Goal: Task Accomplishment & Management: Manage account settings

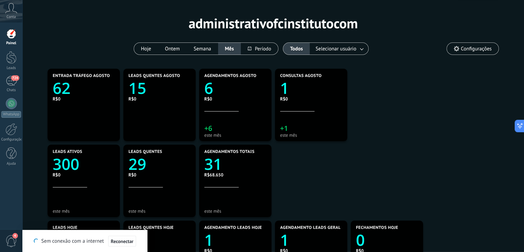
scroll to position [22, 0]
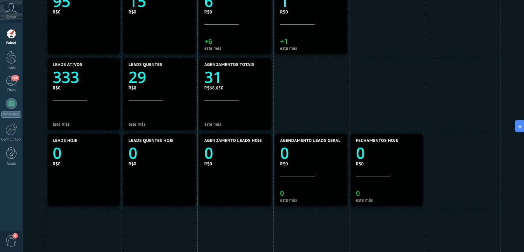
scroll to position [111, 0]
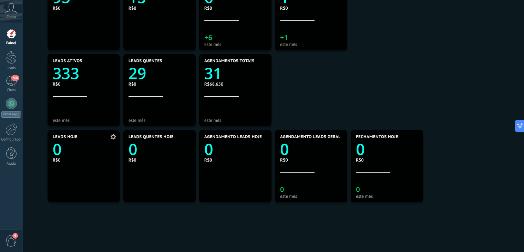
click at [69, 151] on icon "0" at bounding box center [84, 147] width 62 height 16
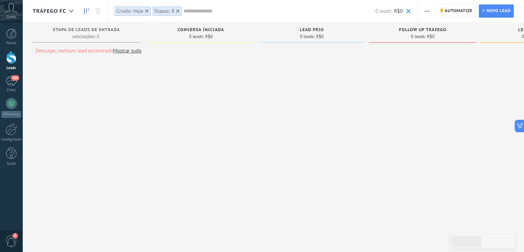
click at [131, 9] on div "Criado: Hoje" at bounding box center [129, 11] width 27 height 7
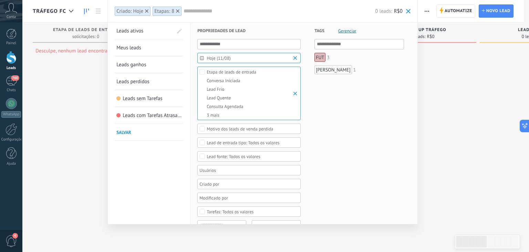
click at [234, 59] on span "Hoje (11/08)" at bounding box center [252, 57] width 90 height 5
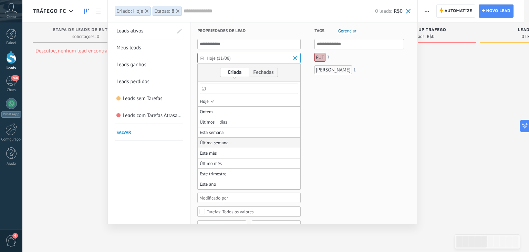
click at [218, 140] on span "Última semana" at bounding box center [214, 143] width 29 height 10
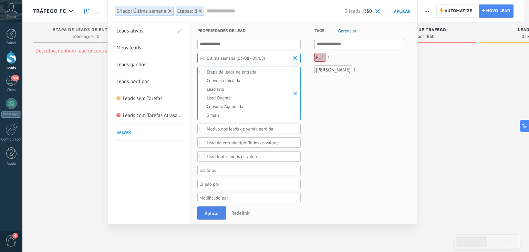
click at [206, 211] on span "Aplicar" at bounding box center [212, 213] width 14 height 5
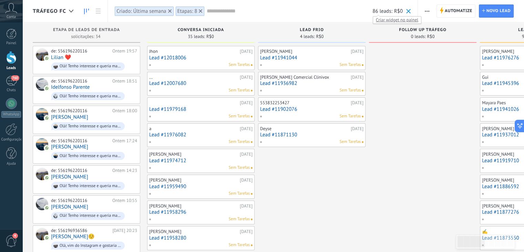
click at [386, 21] on span "Criar widget no painel" at bounding box center [397, 19] width 48 height 7
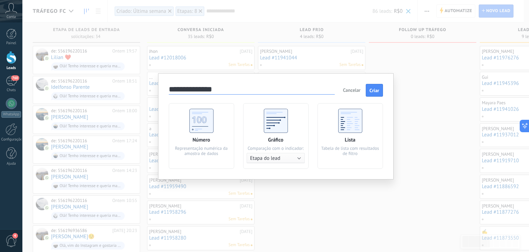
type input "**********"
click at [204, 134] on div "Número Representação numérica da amostra de dados" at bounding box center [201, 135] width 65 height 65
click at [379, 93] on span "Criar" at bounding box center [375, 90] width 10 height 5
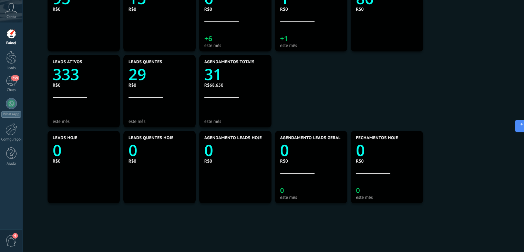
scroll to position [127, 0]
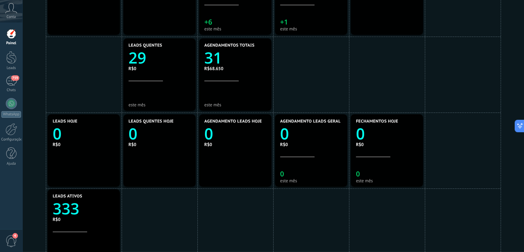
drag, startPoint x: 98, startPoint y: 76, endPoint x: 83, endPoint y: 226, distance: 151.3
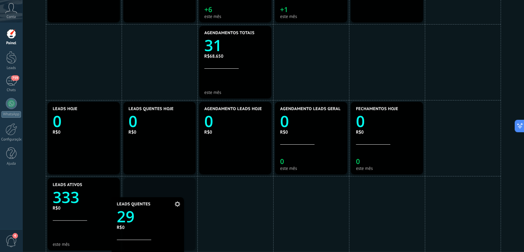
drag, startPoint x: 150, startPoint y: 79, endPoint x: 137, endPoint y: 249, distance: 170.7
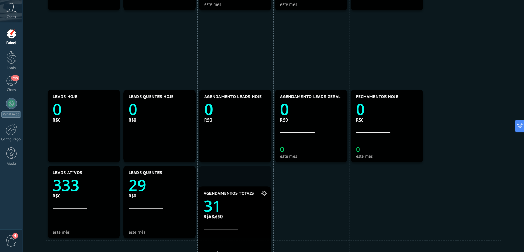
drag, startPoint x: 221, startPoint y: 29, endPoint x: 221, endPoint y: 203, distance: 174.4
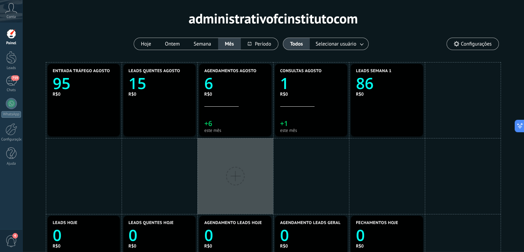
scroll to position [24, 0]
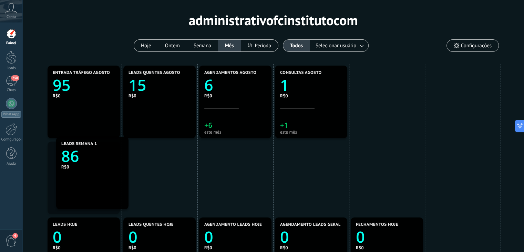
drag, startPoint x: 364, startPoint y: 93, endPoint x: 65, endPoint y: 164, distance: 307.9
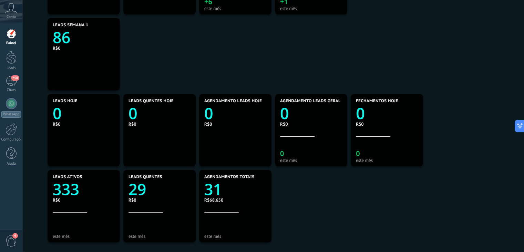
scroll to position [147, 0]
click at [139, 111] on icon "0" at bounding box center [160, 112] width 62 height 16
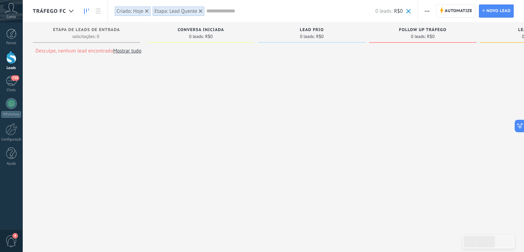
click at [125, 12] on div "Criado: Hoje" at bounding box center [129, 11] width 27 height 7
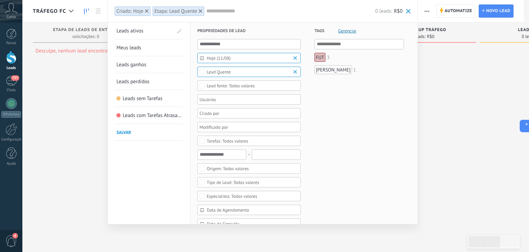
click at [236, 59] on span "Hoje (11/08)" at bounding box center [252, 57] width 90 height 5
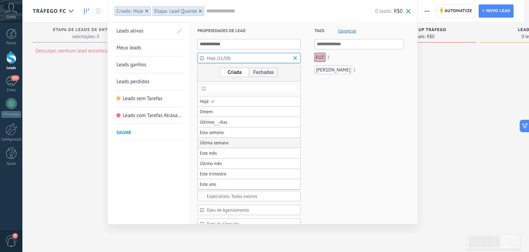
click at [222, 140] on span "Última semana" at bounding box center [214, 143] width 29 height 10
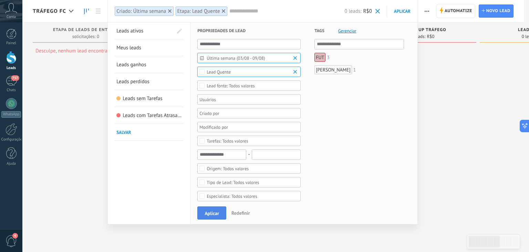
click at [214, 213] on span "Aplicar" at bounding box center [212, 213] width 14 height 5
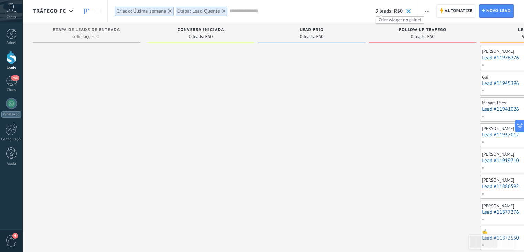
click at [392, 17] on span "Criar widget no painel" at bounding box center [400, 19] width 48 height 7
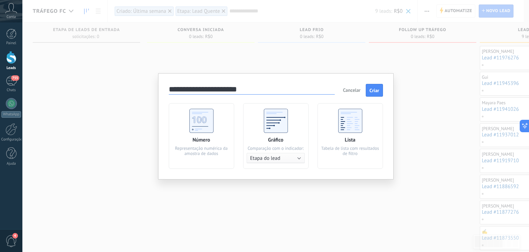
type input "**********"
click at [201, 148] on div "Representação numérica da amostra de dados" at bounding box center [201, 150] width 58 height 10
click at [372, 90] on span "Criar" at bounding box center [375, 90] width 10 height 5
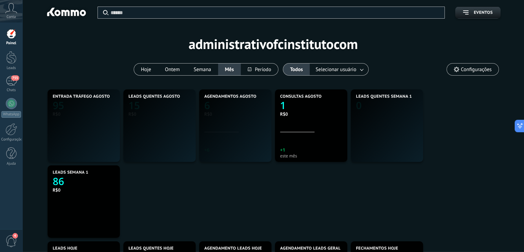
scroll to position [129, 298]
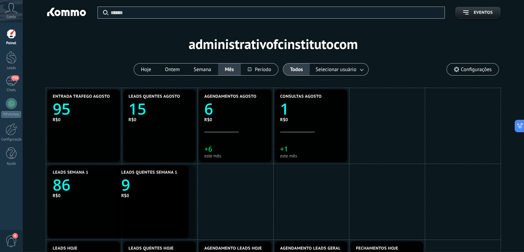
drag, startPoint x: 374, startPoint y: 133, endPoint x: 141, endPoint y: 206, distance: 244.2
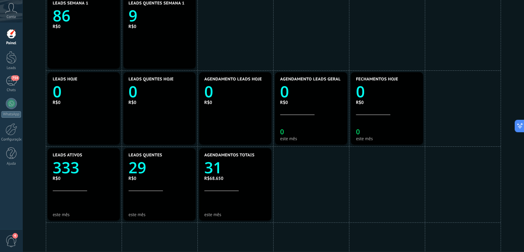
scroll to position [171, 0]
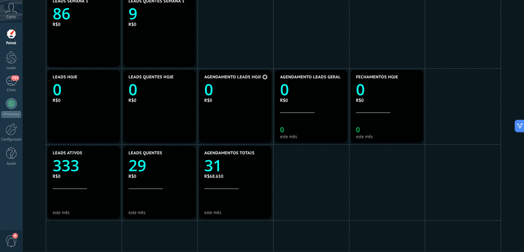
click at [214, 90] on icon "0" at bounding box center [235, 88] width 62 height 16
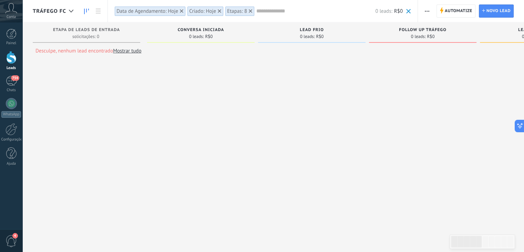
click at [159, 9] on div "Data de Agendamento: Hoje" at bounding box center [147, 11] width 62 height 7
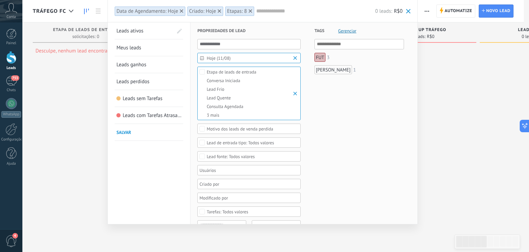
click at [230, 58] on span "Hoje (11/08)" at bounding box center [252, 57] width 90 height 5
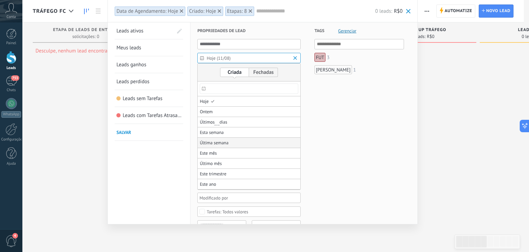
click at [227, 140] on span "Última semana" at bounding box center [214, 143] width 29 height 10
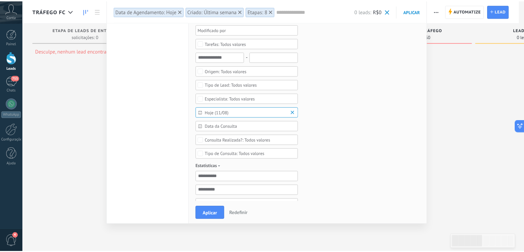
scroll to position [169, 0]
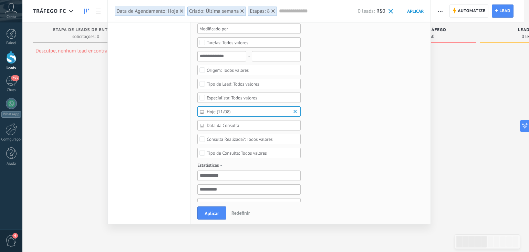
click at [231, 112] on span "Hoje (11/08)" at bounding box center [252, 111] width 90 height 5
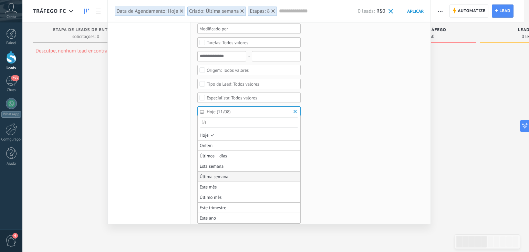
click at [226, 178] on span "Última semana" at bounding box center [214, 177] width 29 height 10
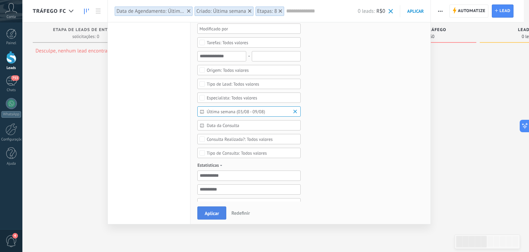
click at [211, 214] on span "Aplicar" at bounding box center [212, 213] width 14 height 5
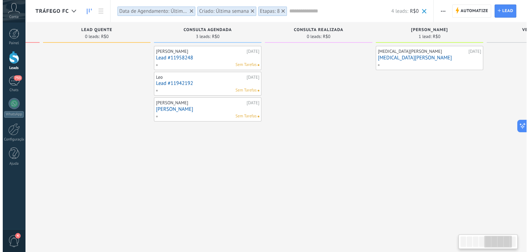
scroll to position [0, 440]
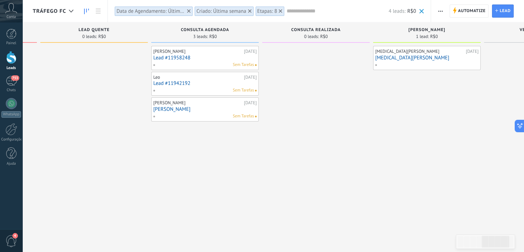
click at [394, 59] on link "[MEDICAL_DATA][PERSON_NAME]" at bounding box center [426, 58] width 103 height 6
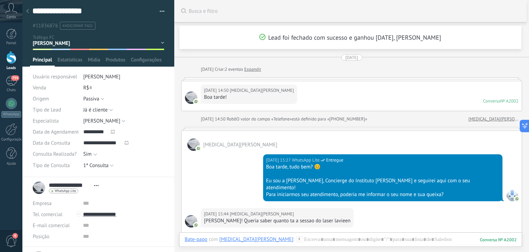
click at [29, 9] on div at bounding box center [28, 11] width 10 height 13
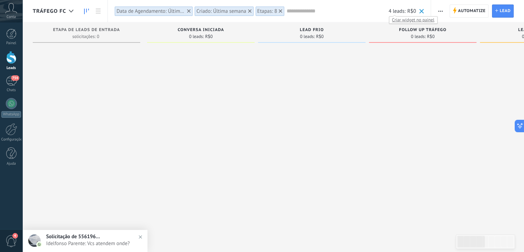
click at [407, 18] on span "Criar widget no painel" at bounding box center [413, 19] width 48 height 7
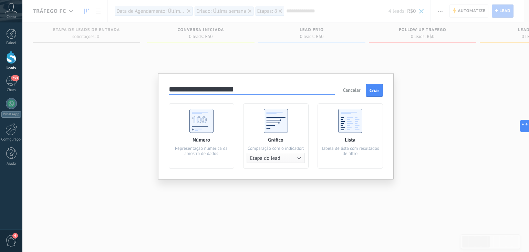
type input "**********"
click at [223, 121] on div "Número Representação numérica da amostra de dados" at bounding box center [201, 135] width 65 height 65
click at [379, 91] on button "Criar" at bounding box center [374, 90] width 17 height 13
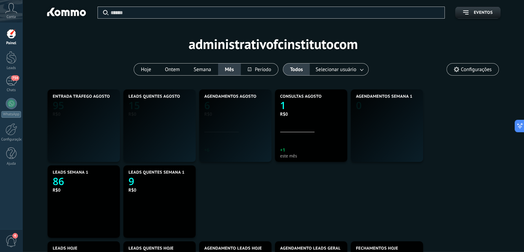
scroll to position [129, 298]
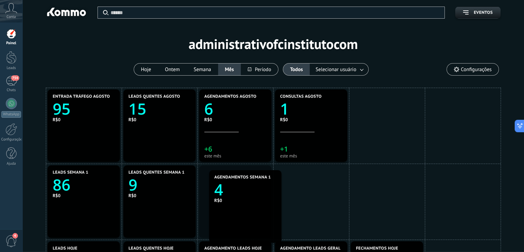
drag, startPoint x: 381, startPoint y: 129, endPoint x: 234, endPoint y: 204, distance: 165.2
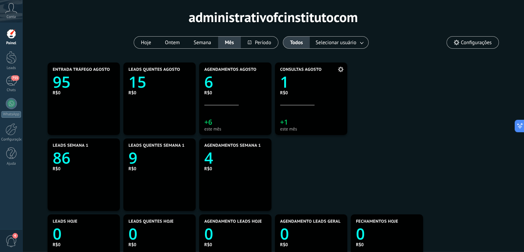
scroll to position [25, 0]
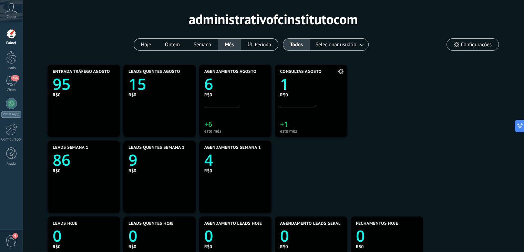
click at [295, 83] on icon "1" at bounding box center [311, 82] width 62 height 16
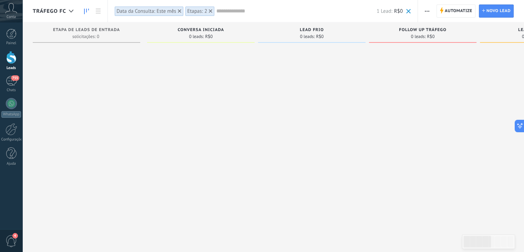
click at [161, 8] on div "Data da Consulta: Este mês" at bounding box center [146, 11] width 60 height 7
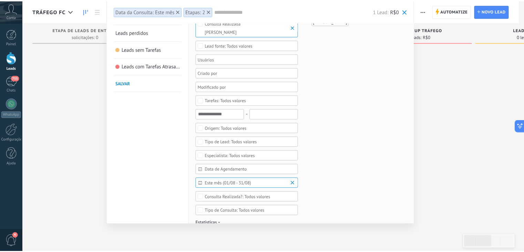
scroll to position [50, 0]
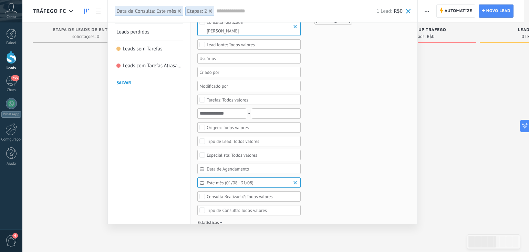
click at [223, 182] on span "Este mês (01/08 - 31/08)" at bounding box center [252, 182] width 90 height 5
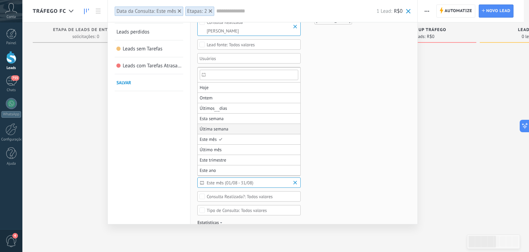
click at [227, 129] on span "Última semana" at bounding box center [214, 129] width 29 height 10
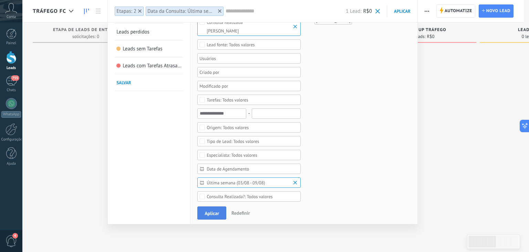
click at [214, 206] on button "Aplicar" at bounding box center [211, 212] width 29 height 13
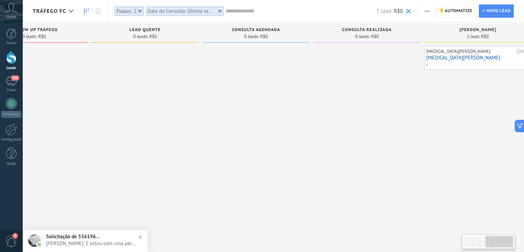
scroll to position [0, 407]
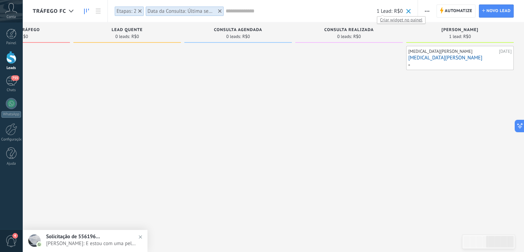
click at [389, 18] on span "Criar widget no painel" at bounding box center [401, 19] width 48 height 7
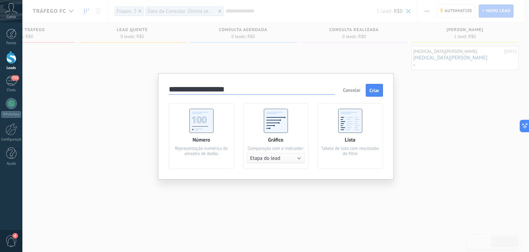
type input "**********"
click at [222, 123] on div "Número Representação numérica da amostra de dados" at bounding box center [201, 135] width 65 height 65
click at [379, 89] on button "Criar" at bounding box center [374, 90] width 17 height 13
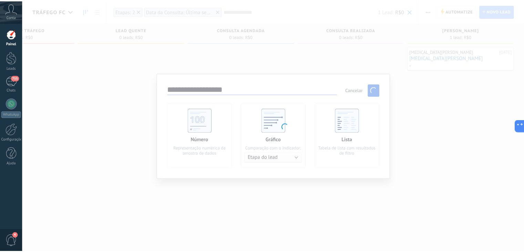
scroll to position [0, 401]
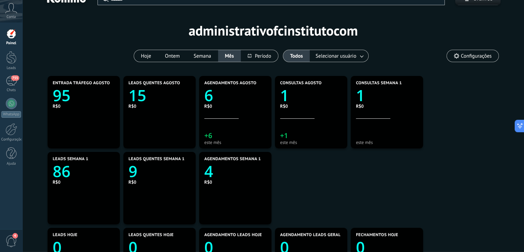
scroll to position [14, 0]
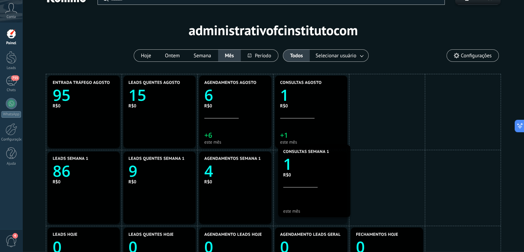
drag, startPoint x: 383, startPoint y: 125, endPoint x: 308, endPoint y: 199, distance: 105.1
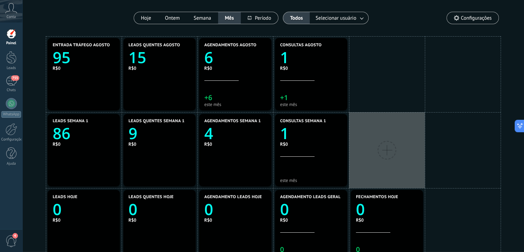
scroll to position [52, 0]
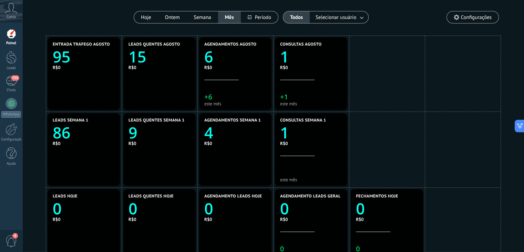
click at [209, 51] on text "6" at bounding box center [208, 56] width 9 height 21
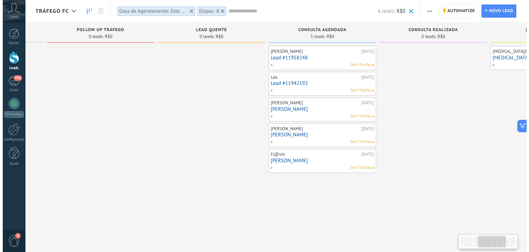
scroll to position [0, 334]
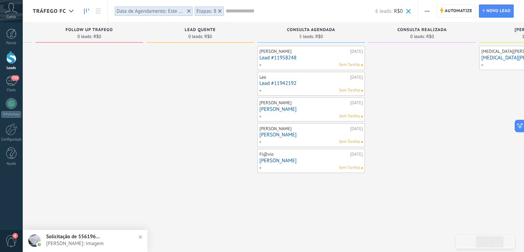
click at [265, 133] on link "[PERSON_NAME]" at bounding box center [311, 135] width 103 height 6
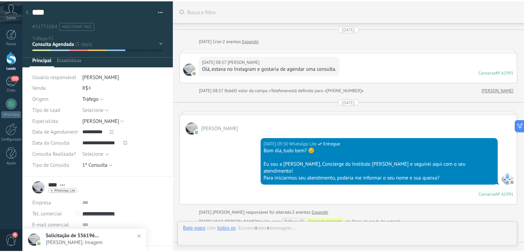
scroll to position [574, 0]
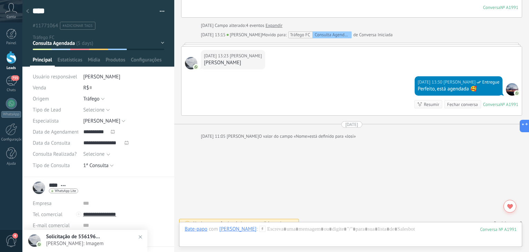
click at [27, 11] on use at bounding box center [27, 11] width 3 height 4
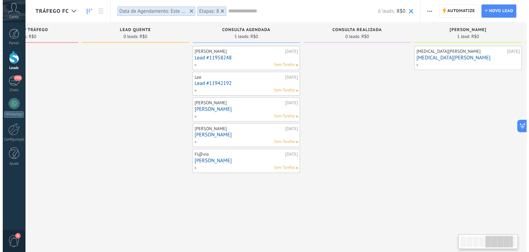
scroll to position [0, 518]
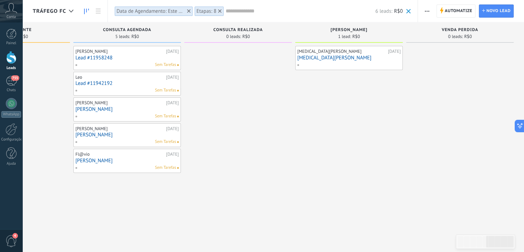
click at [109, 55] on link "Lead #11958248" at bounding box center [126, 58] width 103 height 6
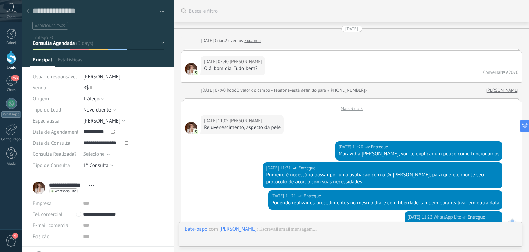
scroll to position [544, 0]
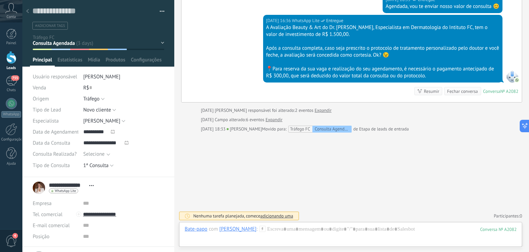
click at [27, 9] on icon at bounding box center [27, 11] width 3 height 4
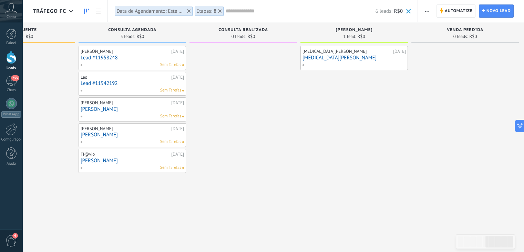
click at [103, 81] on link "Lead #11942192" at bounding box center [132, 83] width 103 height 6
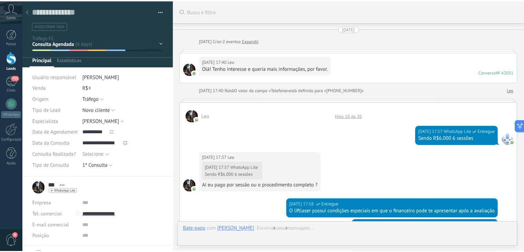
scroll to position [531, 0]
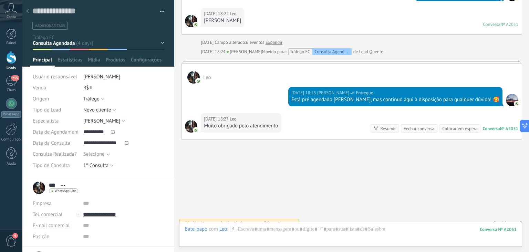
click at [27, 11] on use at bounding box center [27, 11] width 3 height 4
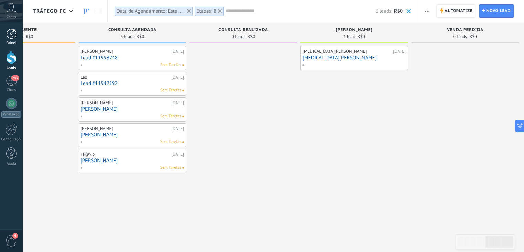
click at [7, 42] on div "Painel" at bounding box center [11, 43] width 20 height 4
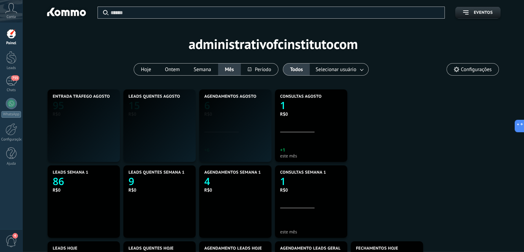
scroll to position [129, 298]
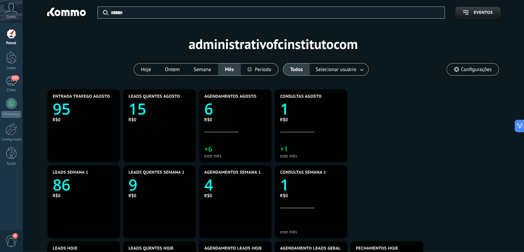
click at [220, 191] on link "4" at bounding box center [235, 184] width 62 height 21
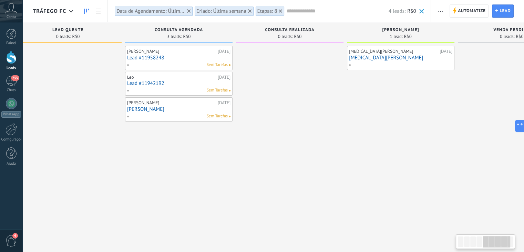
scroll to position [0, 455]
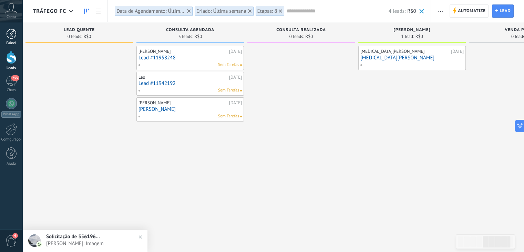
click at [7, 36] on div at bounding box center [11, 34] width 10 height 10
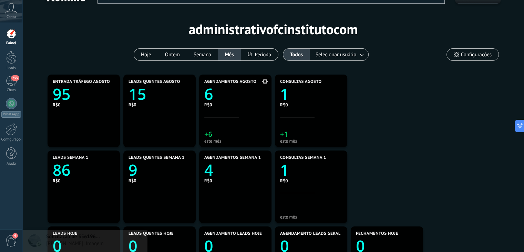
scroll to position [15, 0]
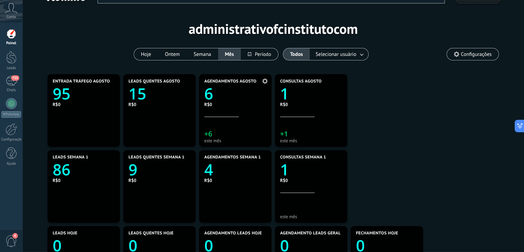
click at [231, 100] on link "6" at bounding box center [235, 93] width 62 height 21
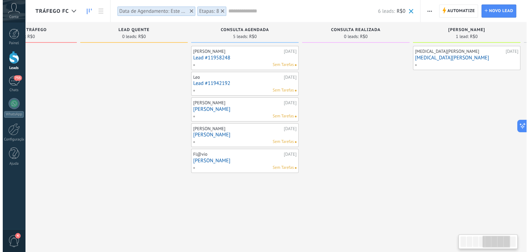
scroll to position [0, 440]
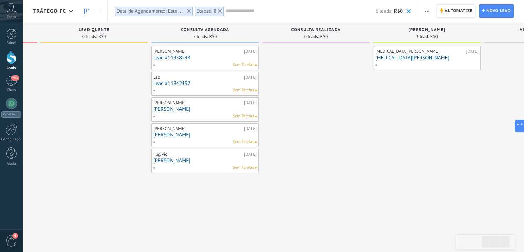
click at [156, 161] on link "[PERSON_NAME]" at bounding box center [204, 161] width 103 height 6
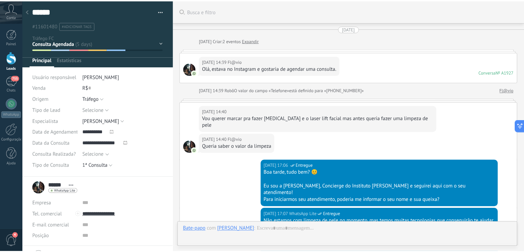
scroll to position [1303, 0]
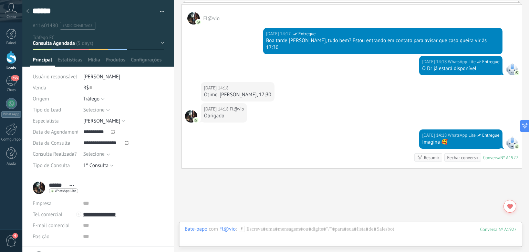
click at [28, 11] on icon at bounding box center [27, 11] width 3 height 4
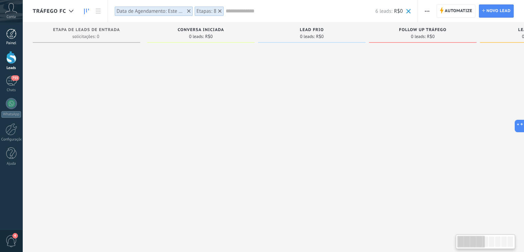
click at [15, 41] on div "Painel" at bounding box center [11, 43] width 20 height 4
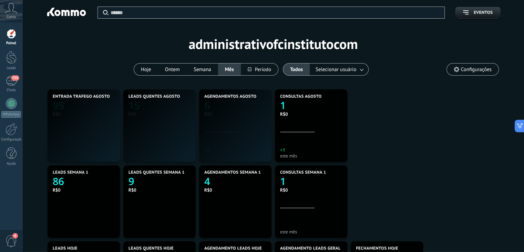
scroll to position [129, 298]
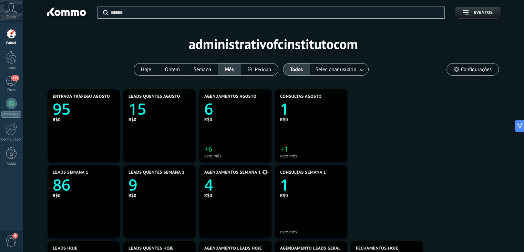
click at [224, 183] on icon "4" at bounding box center [235, 183] width 62 height 16
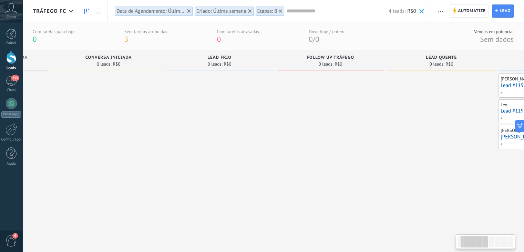
scroll to position [0, 58]
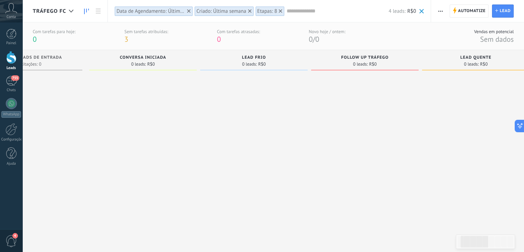
click at [250, 10] on icon at bounding box center [249, 10] width 3 height 3
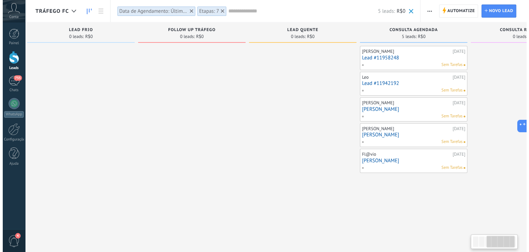
scroll to position [0, 296]
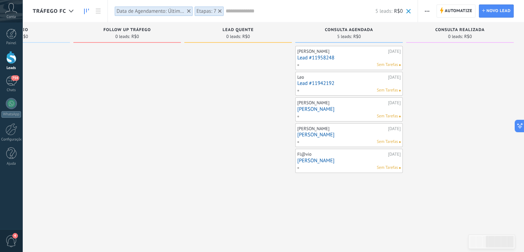
click at [314, 57] on link "Lead #11958248" at bounding box center [348, 58] width 103 height 6
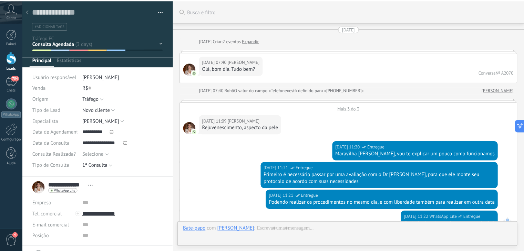
scroll to position [544, 0]
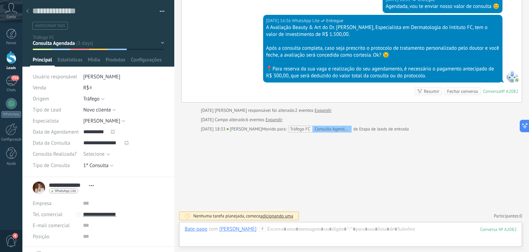
click at [26, 9] on icon at bounding box center [27, 11] width 3 height 4
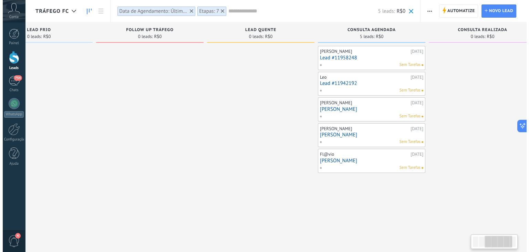
scroll to position [0, 296]
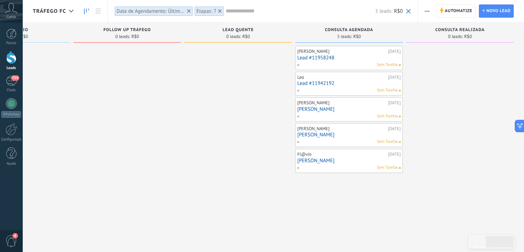
click at [310, 83] on link "Lead #11942192" at bounding box center [348, 83] width 103 height 6
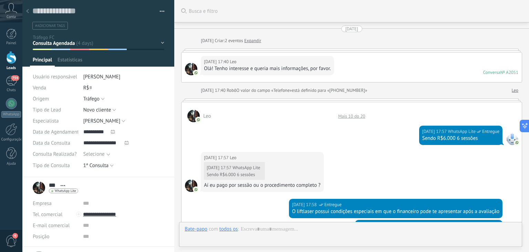
scroll to position [531, 0]
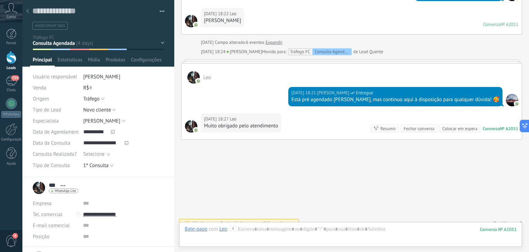
click at [28, 10] on icon at bounding box center [27, 11] width 3 height 4
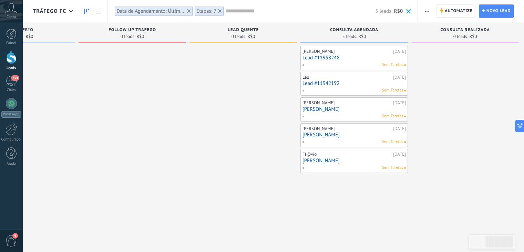
click at [316, 107] on link "[PERSON_NAME]" at bounding box center [354, 109] width 103 height 6
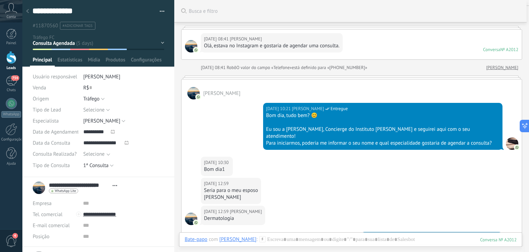
scroll to position [10, 0]
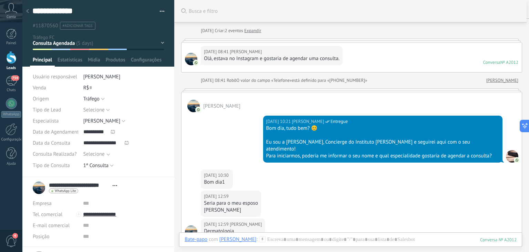
click at [29, 14] on div at bounding box center [28, 11] width 10 height 13
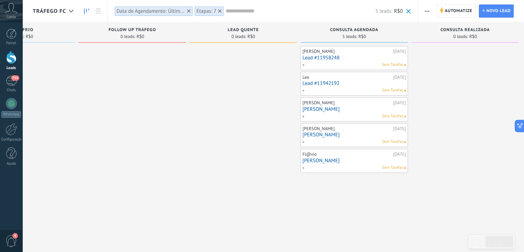
click at [308, 134] on link "[PERSON_NAME]" at bounding box center [354, 135] width 103 height 6
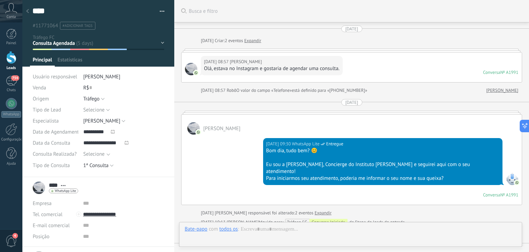
scroll to position [10, 0]
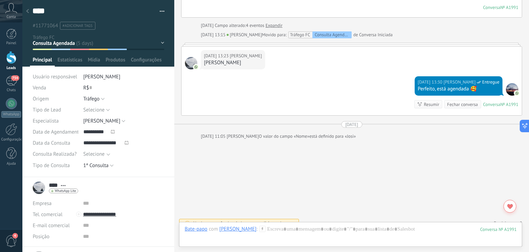
drag, startPoint x: 119, startPoint y: 58, endPoint x: 31, endPoint y: 10, distance: 100.7
click at [31, 10] on div "**** [PERSON_NAME] Salvar e criar Imprimir Gerenciar tags" at bounding box center [98, 88] width 152 height 177
click at [31, 10] on div at bounding box center [28, 11] width 10 height 13
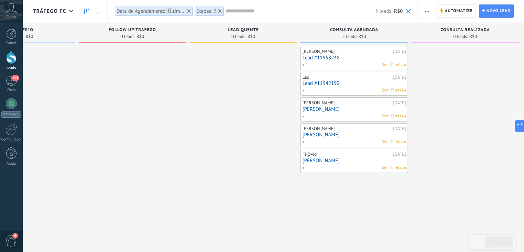
click at [310, 158] on link "[PERSON_NAME]" at bounding box center [354, 161] width 103 height 6
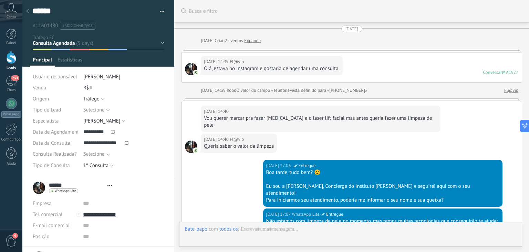
type textarea "******"
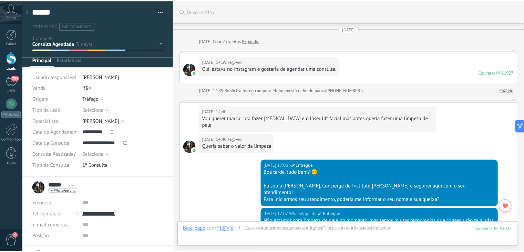
scroll to position [1303, 0]
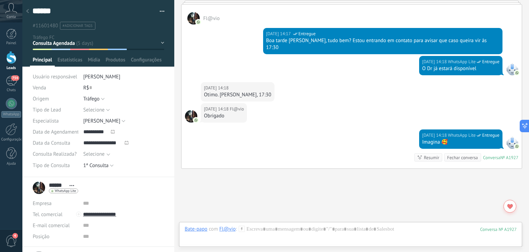
click at [29, 11] on div at bounding box center [28, 11] width 10 height 13
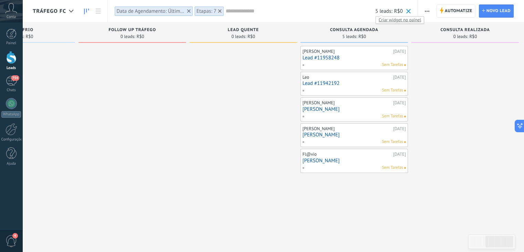
click at [389, 22] on span "Criar widget no painel" at bounding box center [400, 19] width 48 height 7
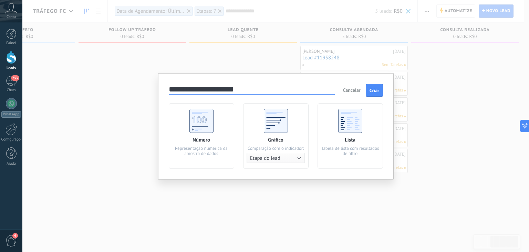
type input "**********"
click at [200, 124] on use at bounding box center [202, 121] width 24 height 24
click at [368, 91] on button "Criar" at bounding box center [374, 90] width 17 height 13
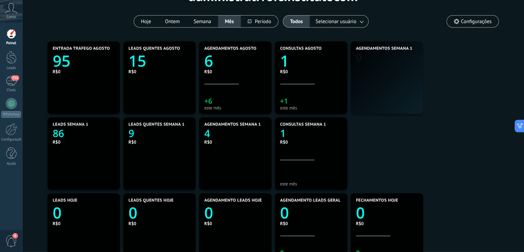
scroll to position [48, 0]
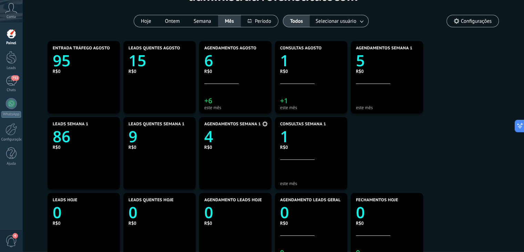
click at [265, 125] on use at bounding box center [265, 124] width 6 height 6
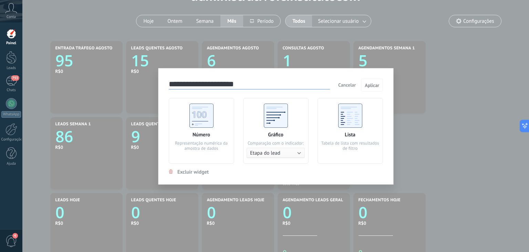
click at [189, 173] on span "Excluir widget" at bounding box center [193, 172] width 31 height 7
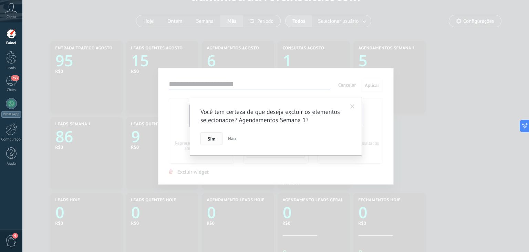
click at [213, 138] on span "Sim" at bounding box center [212, 138] width 8 height 5
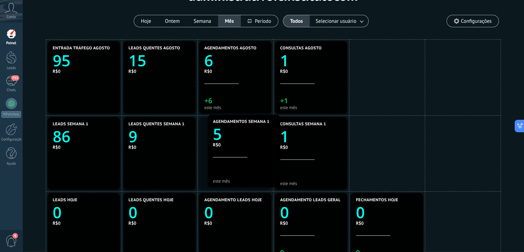
drag, startPoint x: 388, startPoint y: 78, endPoint x: 242, endPoint y: 151, distance: 162.9
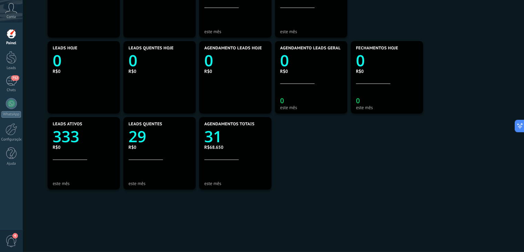
scroll to position [201, 0]
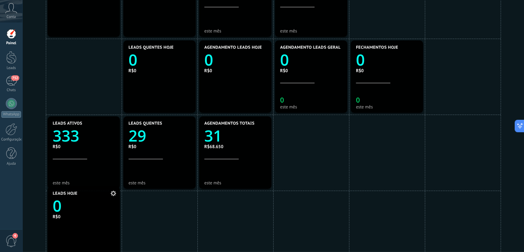
drag, startPoint x: 106, startPoint y: 81, endPoint x: 91, endPoint y: 227, distance: 146.2
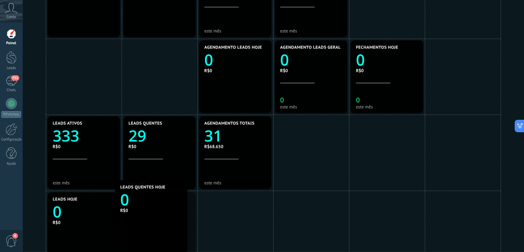
drag, startPoint x: 154, startPoint y: 95, endPoint x: 145, endPoint y: 236, distance: 140.9
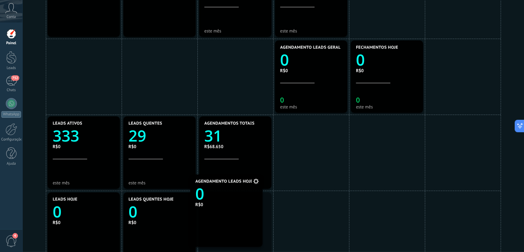
drag, startPoint x: 236, startPoint y: 94, endPoint x: 227, endPoint y: 237, distance: 143.3
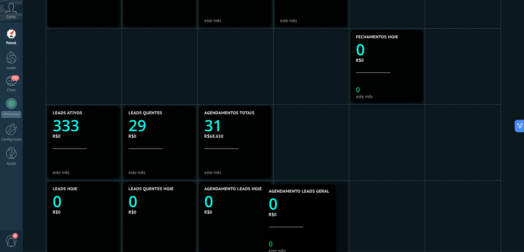
scroll to position [236, 0]
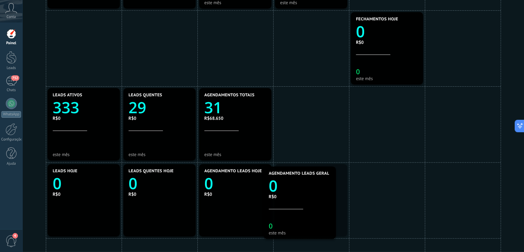
drag, startPoint x: 316, startPoint y: 95, endPoint x: 308, endPoint y: 260, distance: 164.3
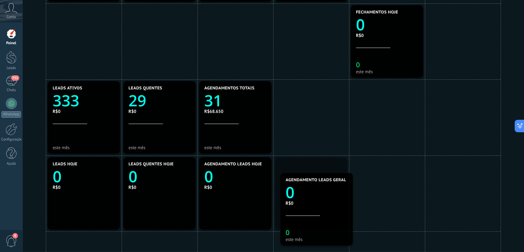
drag, startPoint x: 311, startPoint y: 251, endPoint x: 316, endPoint y: 190, distance: 61.2
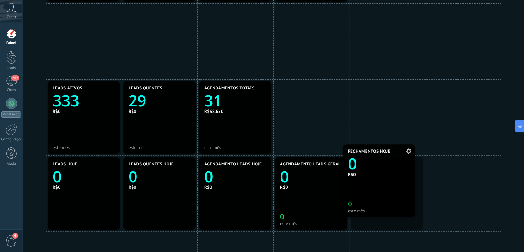
drag, startPoint x: 375, startPoint y: 43, endPoint x: 368, endPoint y: 194, distance: 150.8
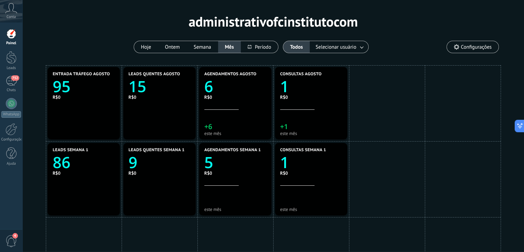
scroll to position [12, 0]
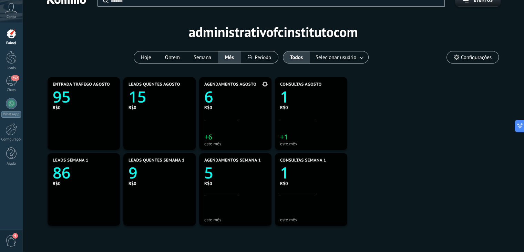
click at [218, 102] on link "6" at bounding box center [235, 96] width 62 height 21
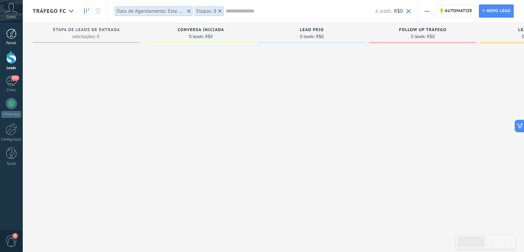
click at [7, 39] on div at bounding box center [11, 34] width 10 height 10
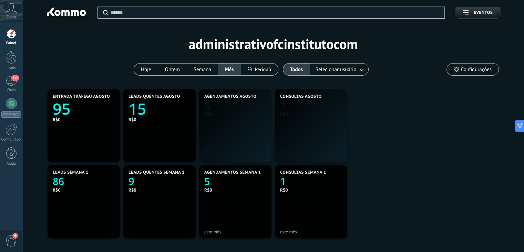
scroll to position [129, 298]
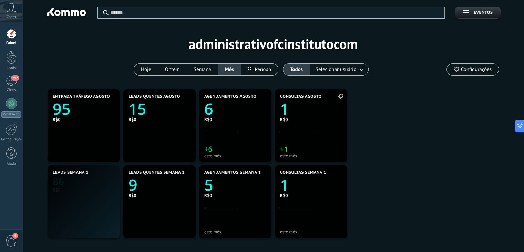
click at [285, 105] on text "1" at bounding box center [284, 108] width 9 height 21
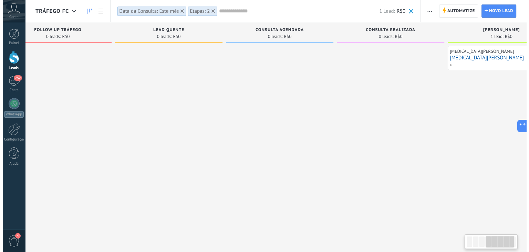
scroll to position [0, 407]
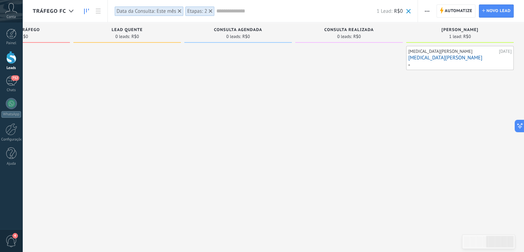
click at [426, 58] on link "[MEDICAL_DATA][PERSON_NAME]" at bounding box center [459, 58] width 103 height 6
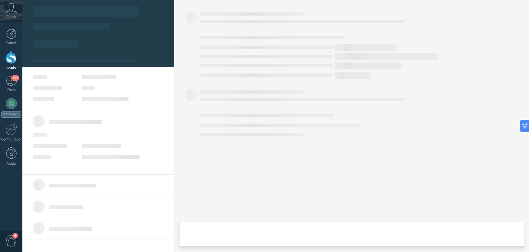
scroll to position [0, 401]
type textarea "**********"
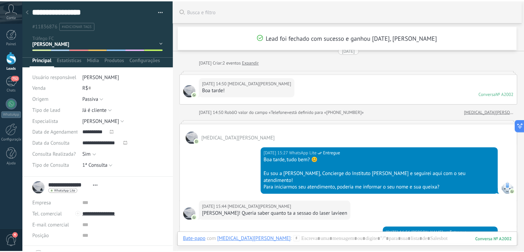
scroll to position [8, 0]
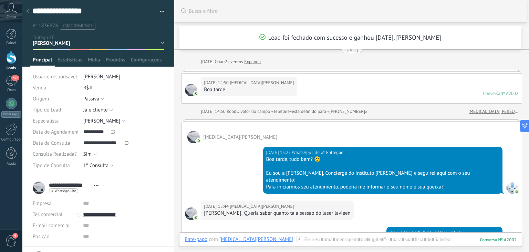
click at [28, 10] on icon at bounding box center [27, 11] width 3 height 4
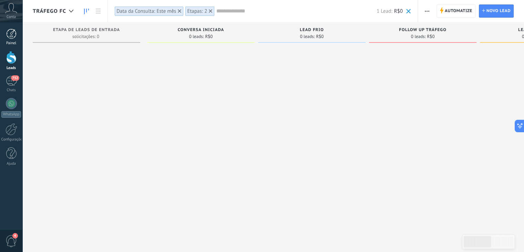
click at [17, 36] on link "Painel" at bounding box center [11, 37] width 22 height 17
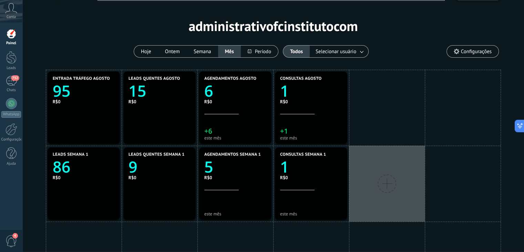
scroll to position [18, 0]
